Goal: Use online tool/utility: Utilize a website feature to perform a specific function

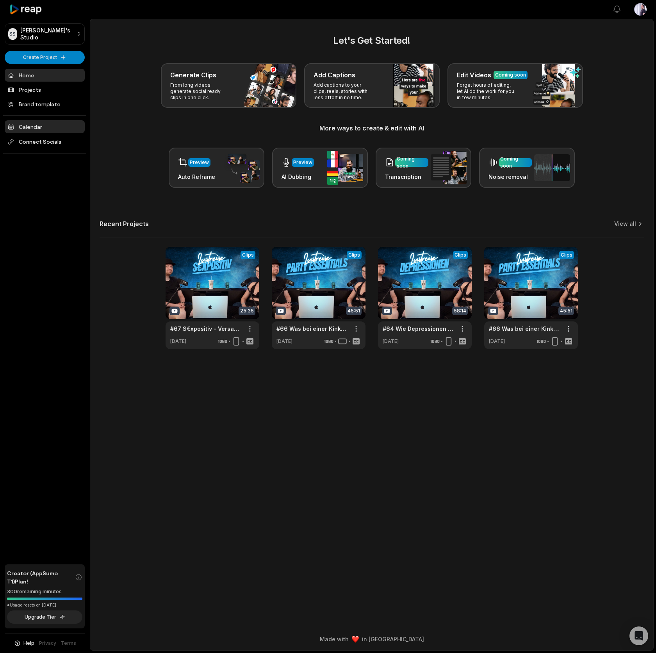
click at [43, 128] on link "Calendar" at bounding box center [45, 126] width 80 height 13
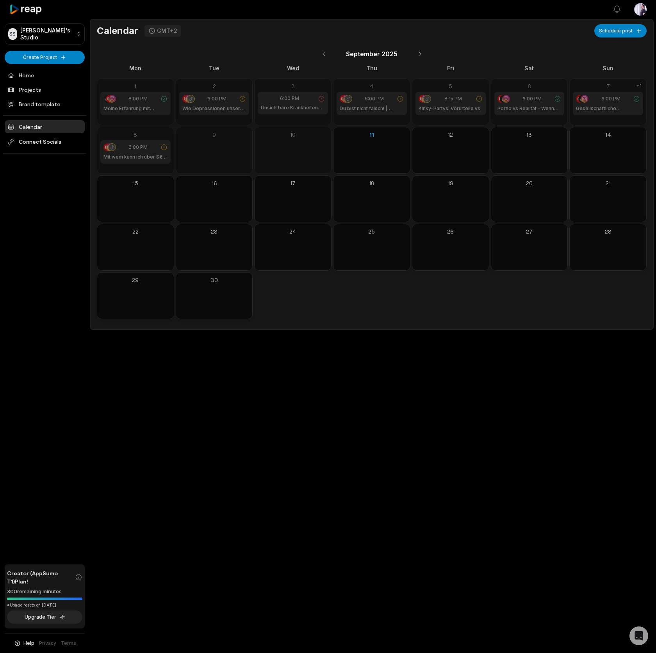
click at [38, 8] on icon at bounding box center [25, 9] width 33 height 11
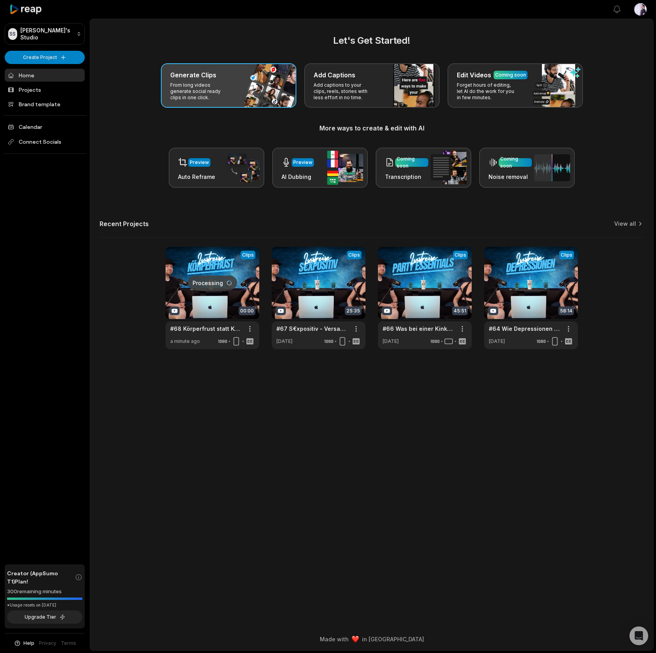
click at [201, 92] on p "From long videos generate social ready clips in one click." at bounding box center [200, 91] width 61 height 19
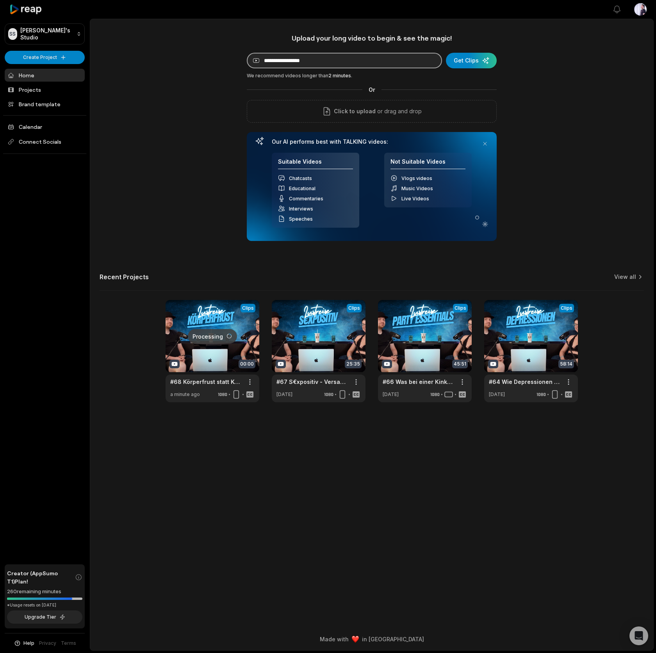
click at [314, 62] on input at bounding box center [344, 61] width 195 height 16
paste input "**********"
type input "**********"
click at [483, 63] on div "submit" at bounding box center [471, 61] width 51 height 16
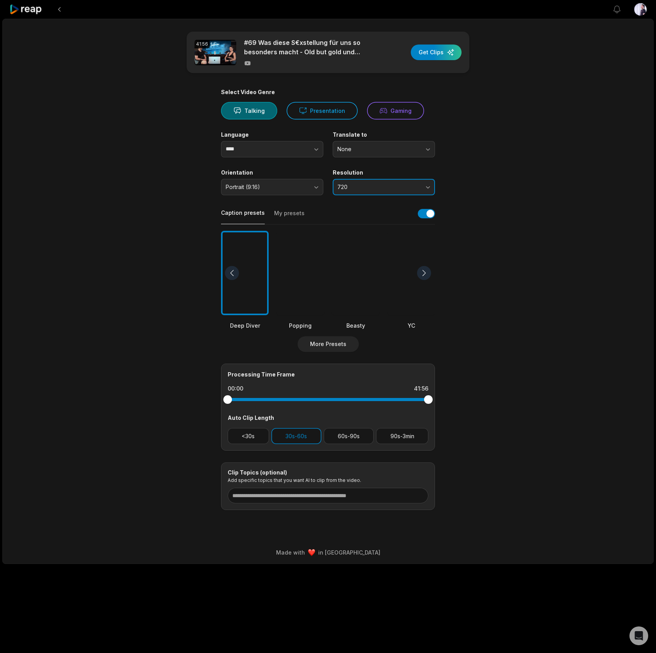
click at [394, 182] on button "720" at bounding box center [384, 187] width 102 height 16
click at [378, 216] on p "1080" at bounding box center [384, 220] width 92 height 8
click at [429, 49] on div "button" at bounding box center [436, 53] width 51 height 16
click at [33, 8] on icon at bounding box center [25, 9] width 33 height 11
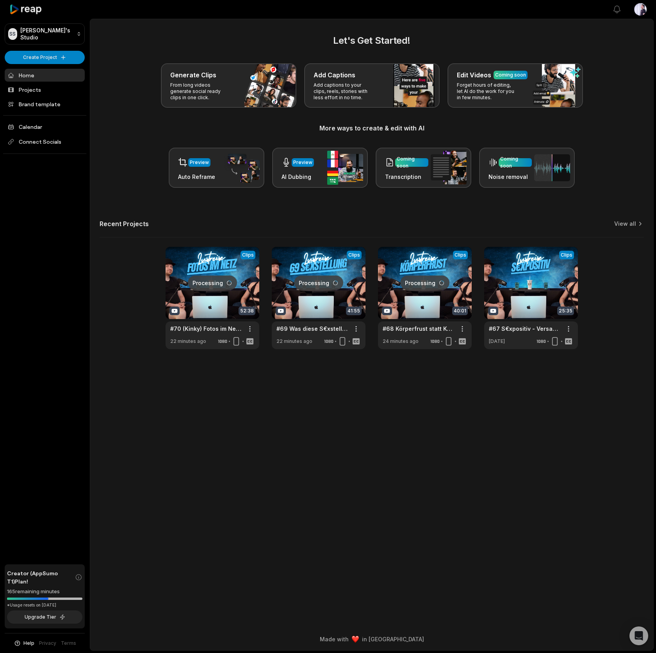
click at [513, 437] on main "Let's Get Started! Generate Clips From long videos generate social ready clips …" at bounding box center [371, 323] width 563 height 609
click at [196, 267] on link at bounding box center [213, 298] width 94 height 102
click at [423, 265] on link at bounding box center [425, 298] width 94 height 102
click at [397, 262] on link at bounding box center [425, 298] width 94 height 102
click at [416, 253] on link at bounding box center [425, 298] width 94 height 102
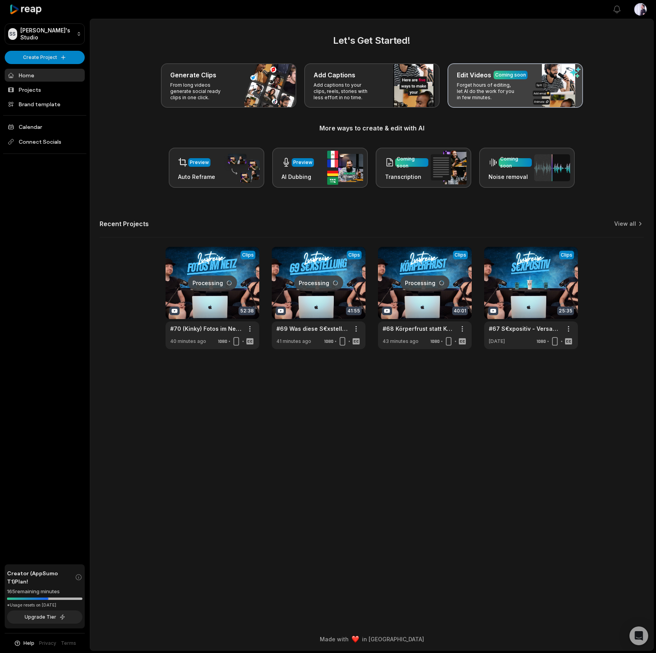
click at [571, 87] on div "Edit Videos Coming soon Forget hours of editing, let AI do the work for you in …" at bounding box center [514, 85] width 135 height 45
click at [477, 92] on p "Forget hours of editing, let AI do the work for you in few minutes." at bounding box center [487, 91] width 61 height 19
click at [410, 258] on link at bounding box center [425, 298] width 94 height 102
